Goal: Task Accomplishment & Management: Use online tool/utility

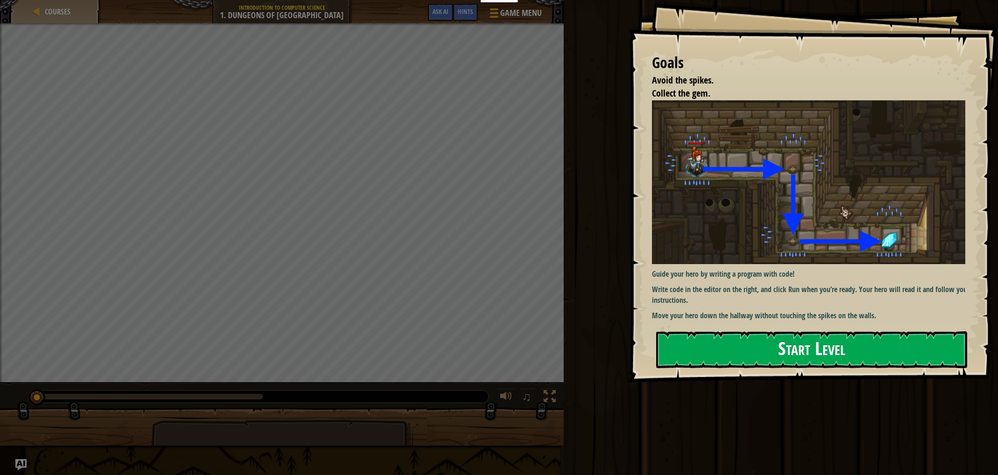
click at [819, 352] on button "Start Level" at bounding box center [811, 350] width 311 height 37
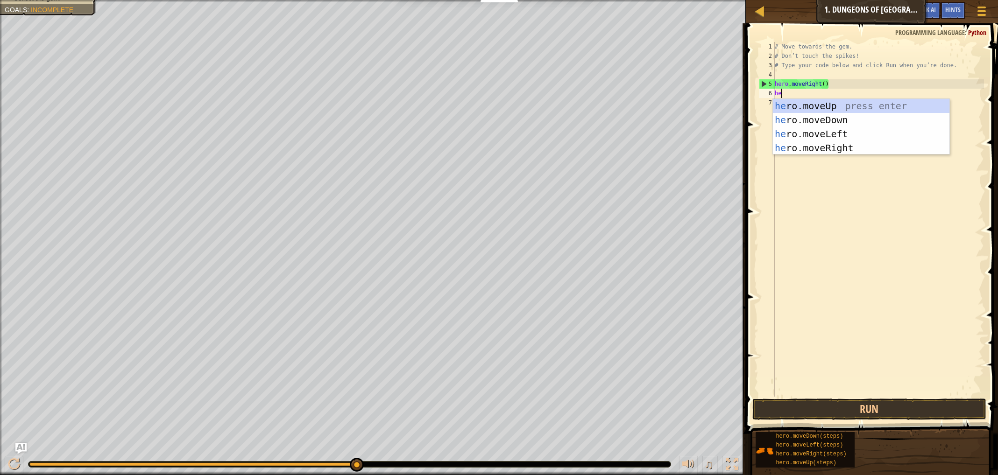
type textarea "her"
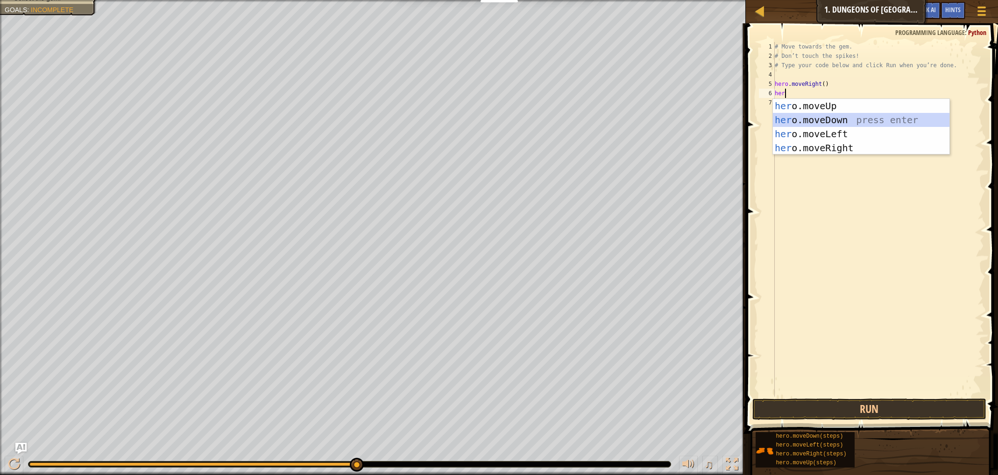
click at [802, 120] on div "her o.moveUp press enter her o.moveDown press enter her o.moveLeft press enter …" at bounding box center [861, 141] width 177 height 84
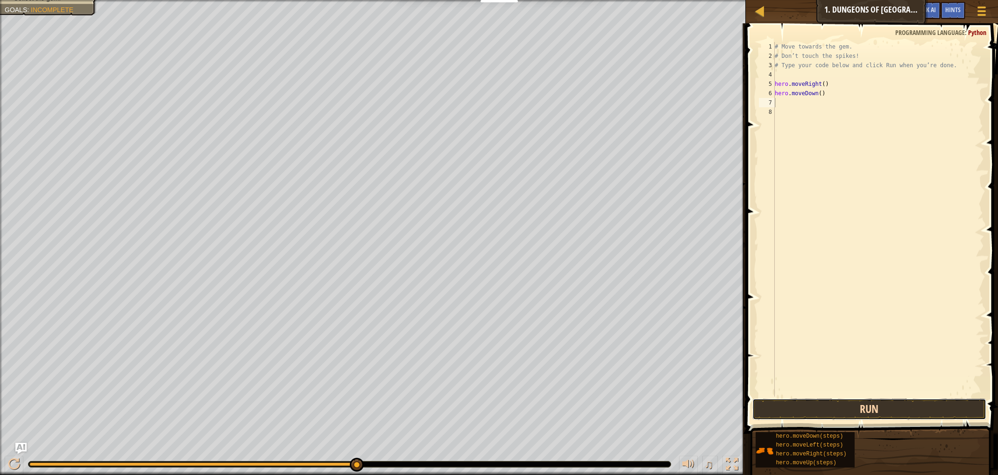
click at [807, 408] on button "Run" at bounding box center [869, 409] width 234 height 21
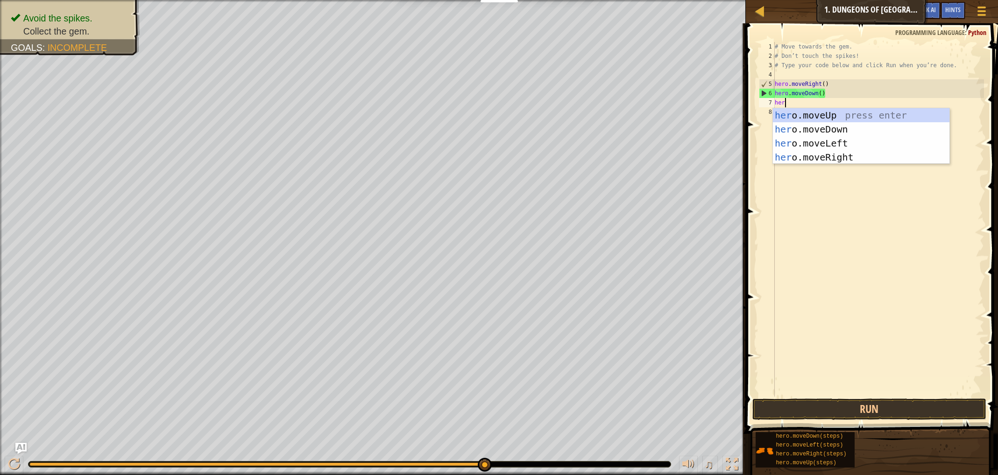
type textarea "her."
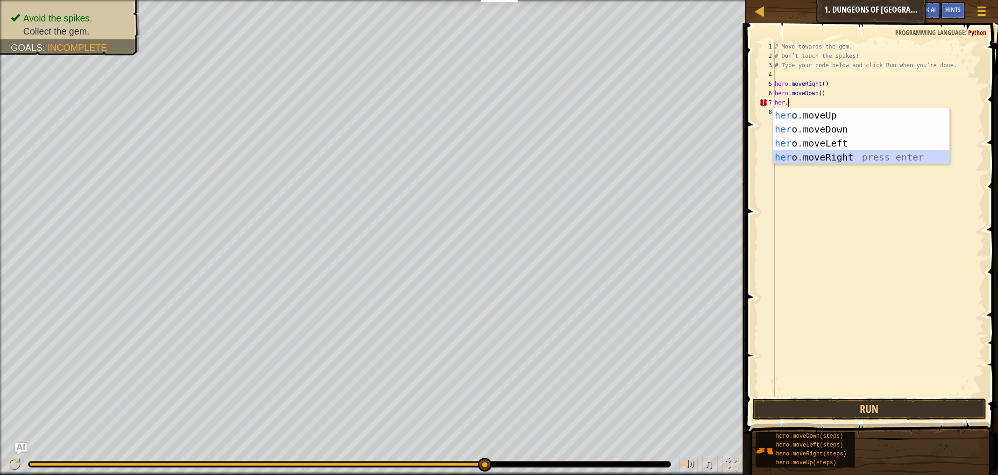
click at [809, 157] on div "her o . moveUp press enter her o . moveDown press enter her o . moveLeft press …" at bounding box center [861, 150] width 177 height 84
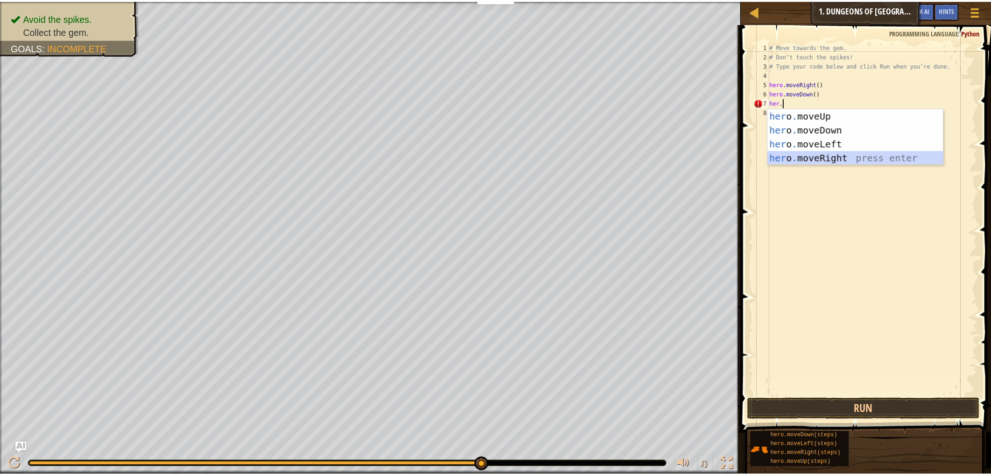
scroll to position [4, 0]
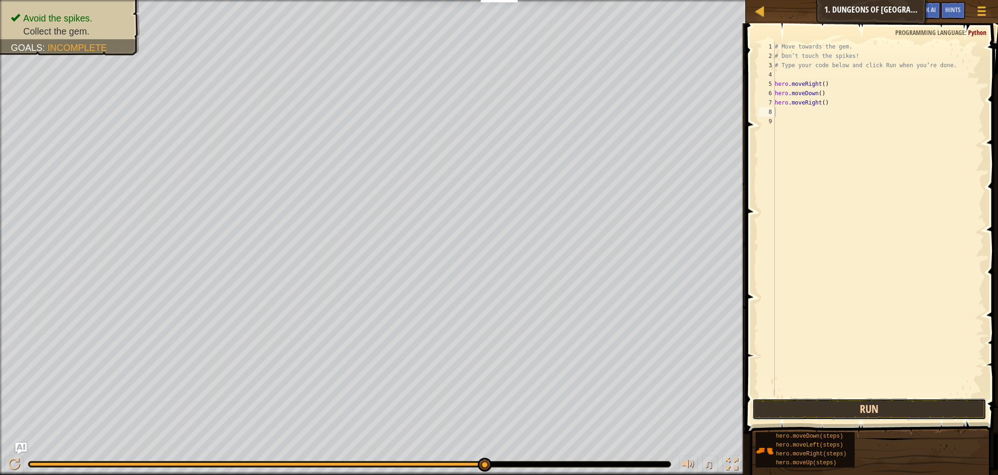
click at [841, 408] on button "Run" at bounding box center [869, 409] width 234 height 21
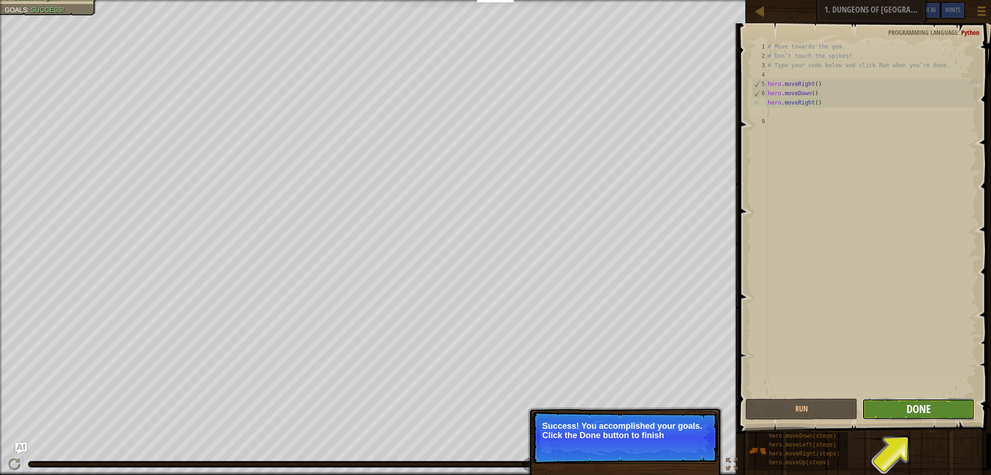
click at [910, 407] on span "Done" at bounding box center [918, 409] width 24 height 15
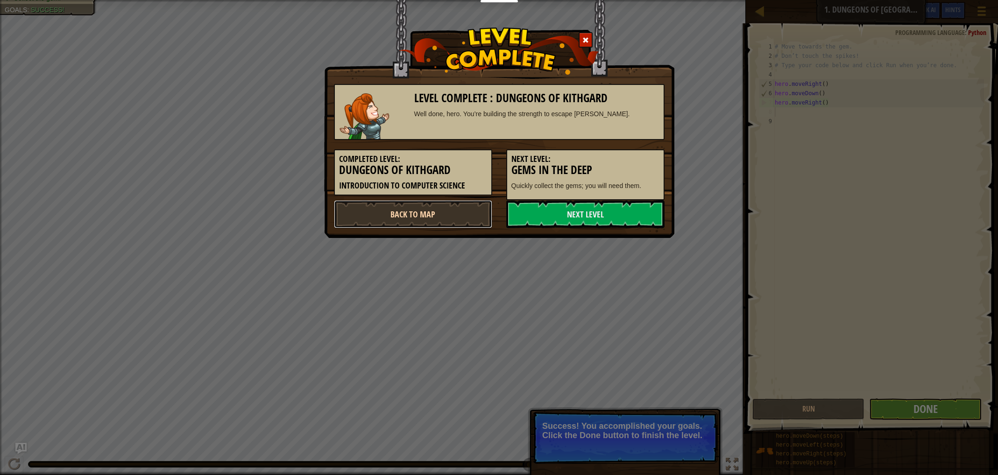
click at [420, 218] on link "Back to Map" at bounding box center [413, 214] width 158 height 28
